Goal: Task Accomplishment & Management: Use online tool/utility

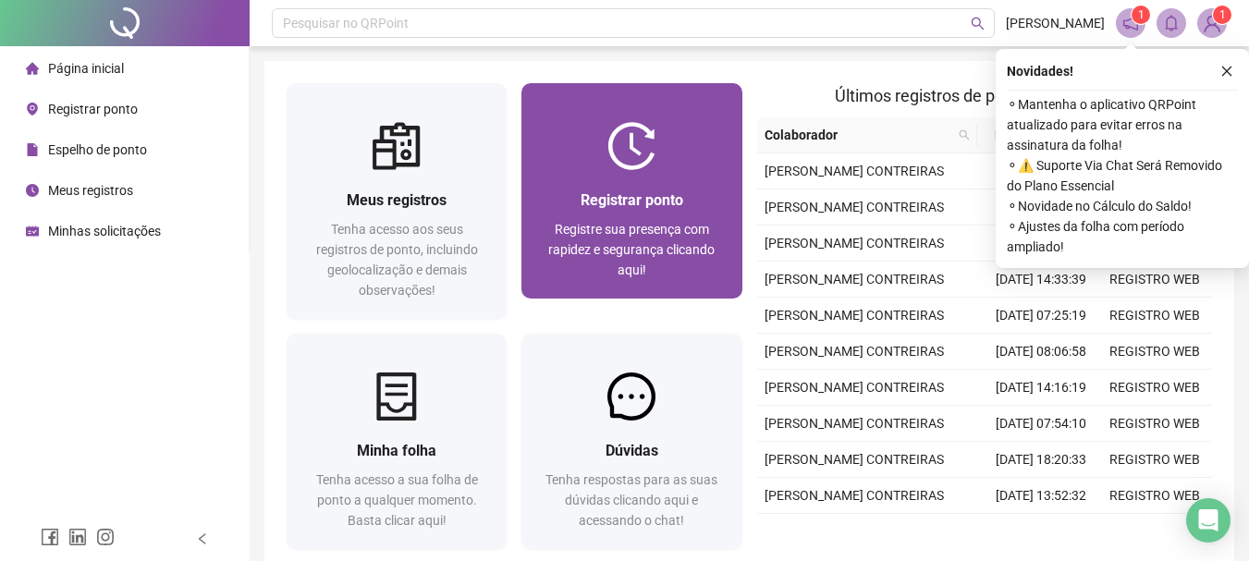
click at [694, 202] on div "Registrar ponto" at bounding box center [632, 200] width 176 height 23
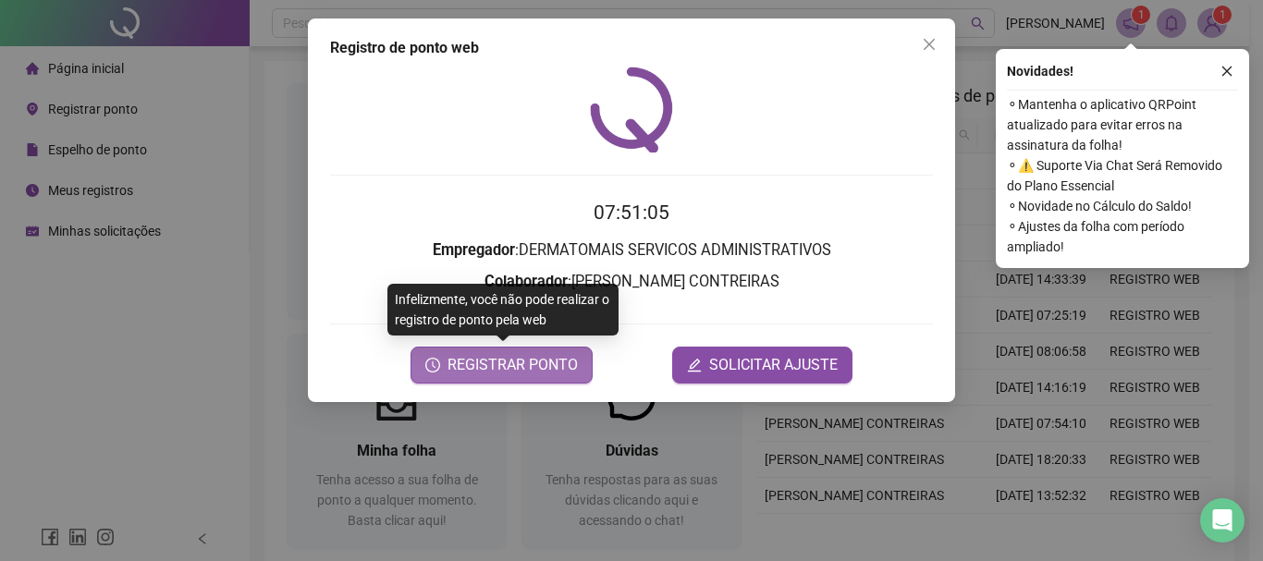
click at [506, 368] on span "REGISTRAR PONTO" at bounding box center [512, 365] width 130 height 22
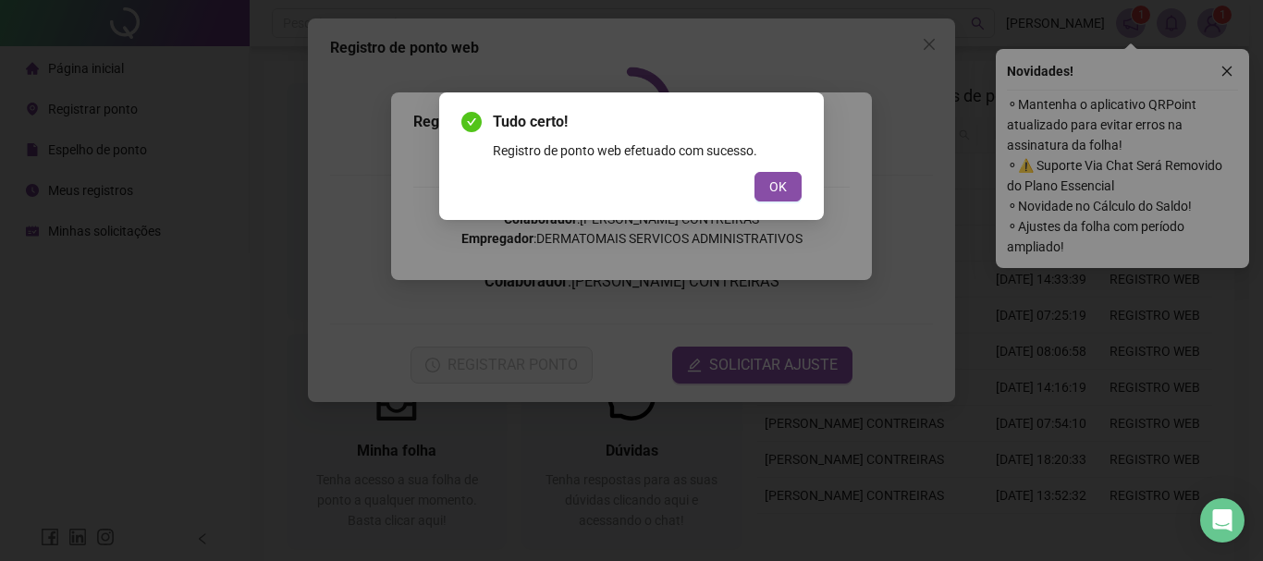
click at [1232, 69] on div "Tudo certo! Registro de ponto web efetuado com sucesso. OK" at bounding box center [631, 280] width 1263 height 561
click at [769, 194] on span "OK" at bounding box center [778, 187] width 18 height 20
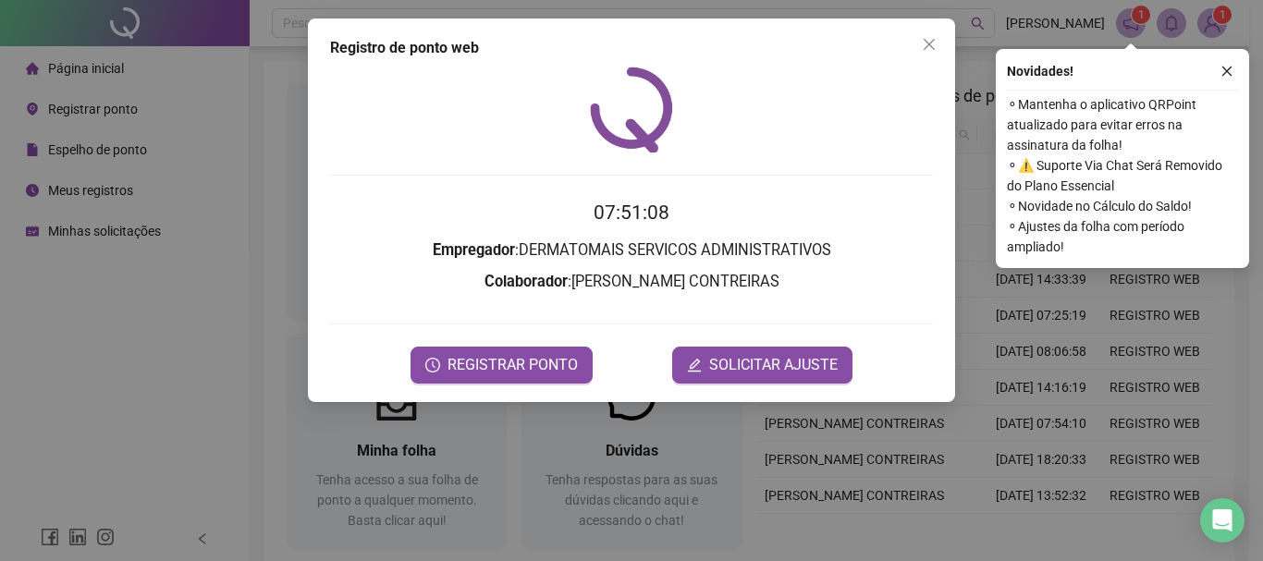
click at [924, 37] on icon "close" at bounding box center [929, 44] width 15 height 15
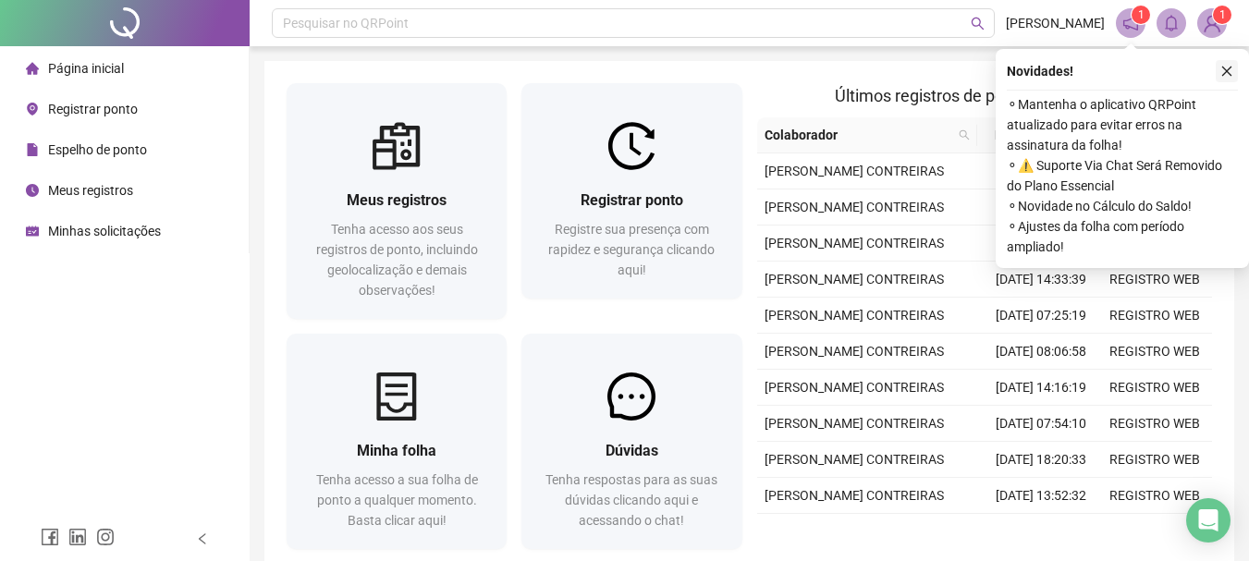
click at [1229, 72] on icon "close" at bounding box center [1226, 71] width 13 height 13
